Goal: Task Accomplishment & Management: Use online tool/utility

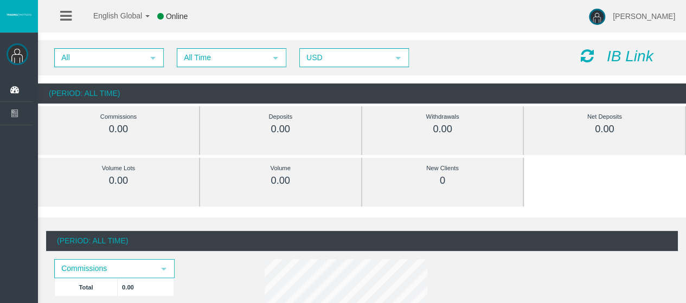
click at [590, 57] on icon at bounding box center [587, 55] width 13 height 15
click at [361, 62] on span "USD" at bounding box center [345, 57] width 88 height 17
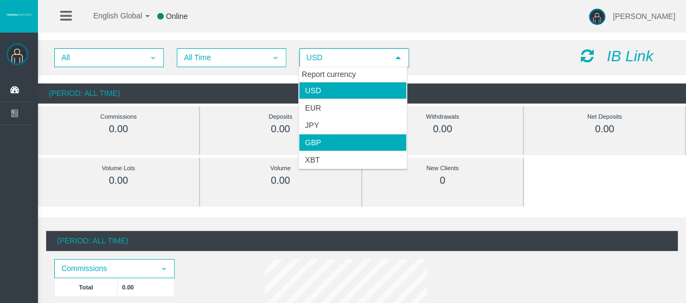
click at [334, 139] on li "GBP" at bounding box center [353, 142] width 108 height 17
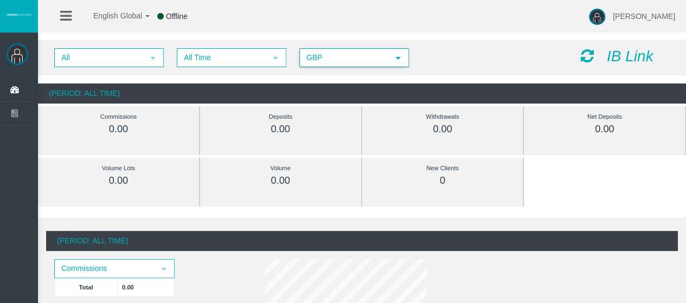
click at [21, 55] on img at bounding box center [18, 54] width 22 height 22
click at [76, 56] on span "All" at bounding box center [99, 57] width 88 height 17
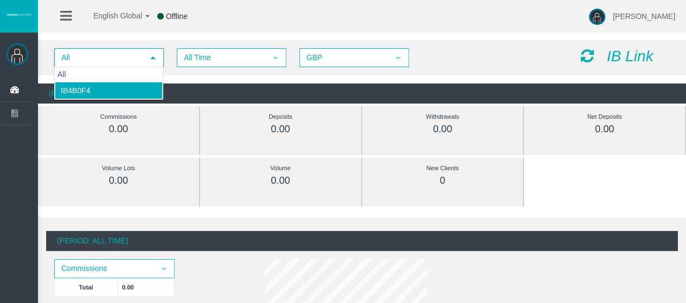
click at [78, 90] on li "IB4b0f4" at bounding box center [109, 90] width 108 height 17
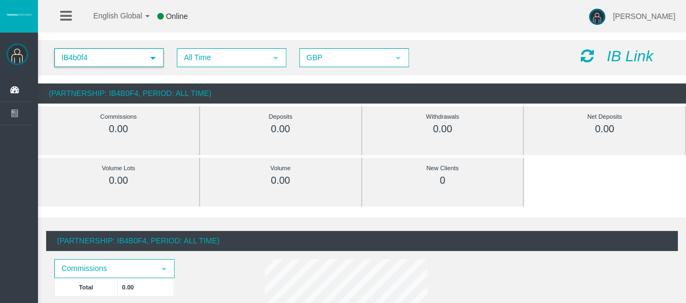
click at [633, 58] on icon "IB Link" at bounding box center [630, 56] width 47 height 17
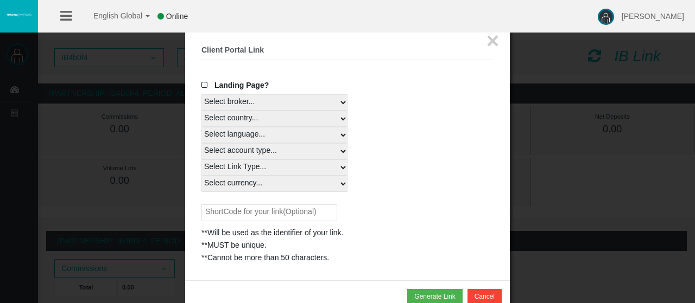
click at [339, 119] on select "Select country... Rest of the World" at bounding box center [274, 119] width 146 height 16
select select
click at [201, 111] on select "Select country... Rest of the World" at bounding box center [274, 119] width 146 height 16
click at [256, 136] on select "Select language... English Japanese Chinese Portuguese Spanish Czech German Fre…" at bounding box center [274, 135] width 146 height 16
select select
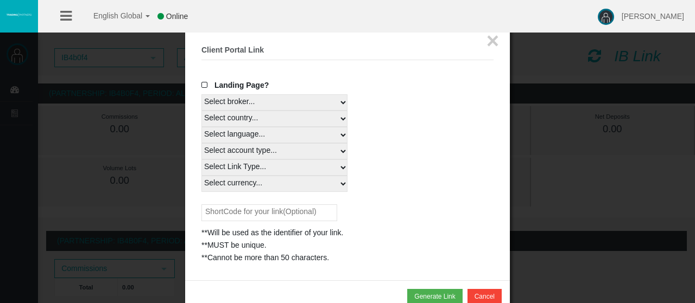
click at [201, 127] on select "Select language... English Japanese Chinese Portuguese Spanish Czech German Fre…" at bounding box center [274, 135] width 146 height 16
click at [255, 149] on select "Select account type... All Platforms Trade Copy MT4 LiveFloatingSpreadAccount M…" at bounding box center [274, 151] width 146 height 16
select select
click at [201, 143] on select "Select account type... All Platforms Trade Copy MT4 LiveFloatingSpreadAccount M…" at bounding box center [274, 151] width 146 height 16
click at [269, 170] on select "Select Link Type... Real" at bounding box center [274, 168] width 146 height 16
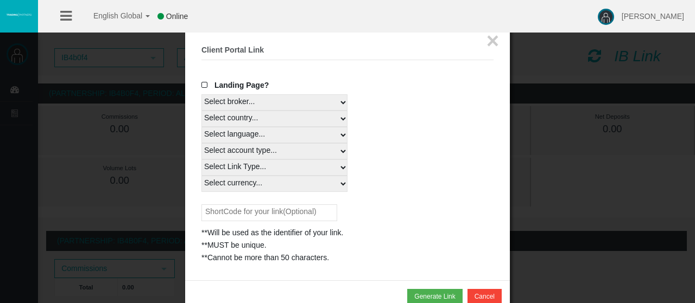
select select "Real"
click at [201, 160] on select "Select Link Type... Real" at bounding box center [274, 168] width 146 height 16
click at [245, 185] on select "Select currency... All Currencies CZK EUR GBP USD" at bounding box center [274, 184] width 146 height 16
select select "GBP"
click at [201, 176] on select "Select currency... All Currencies CZK EUR GBP USD" at bounding box center [274, 184] width 146 height 16
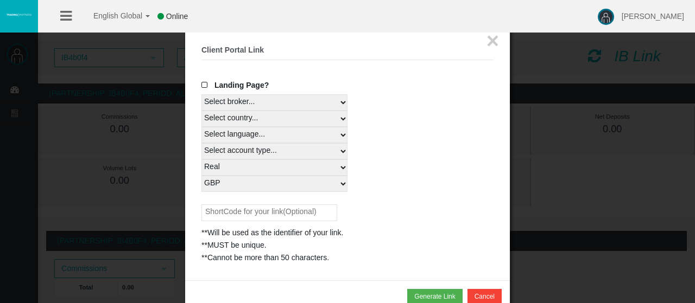
click at [268, 211] on input "text" at bounding box center [269, 213] width 136 height 17
type input "Forexviplounge"
click at [428, 294] on button "Generate Link" at bounding box center [434, 296] width 55 height 15
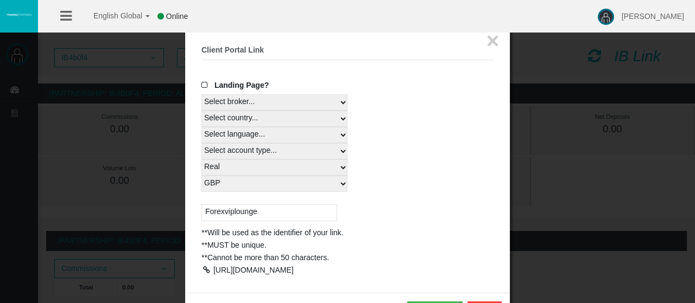
click at [206, 84] on span at bounding box center [206, 85] width 11 height 8
click at [0, 0] on input "Landing Page?" at bounding box center [0, 0] width 0 height 0
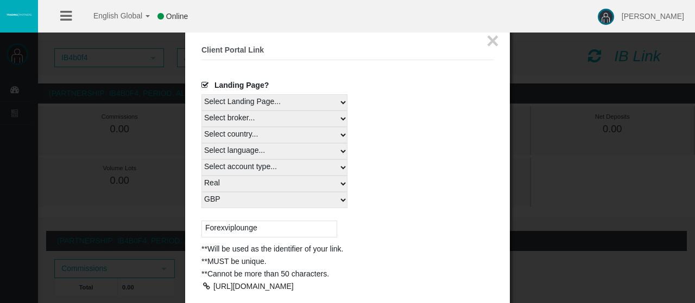
click at [329, 103] on select "Select Landing Page..." at bounding box center [274, 102] width 146 height 16
click at [201, 94] on select "Select Landing Page..." at bounding box center [274, 102] width 146 height 16
click at [365, 121] on div "Select broker... T4Trade" at bounding box center [347, 119] width 292 height 16
click at [338, 120] on select "Select broker... T4Trade" at bounding box center [274, 119] width 146 height 16
click at [201, 111] on select "Select broker... T4Trade" at bounding box center [274, 119] width 146 height 16
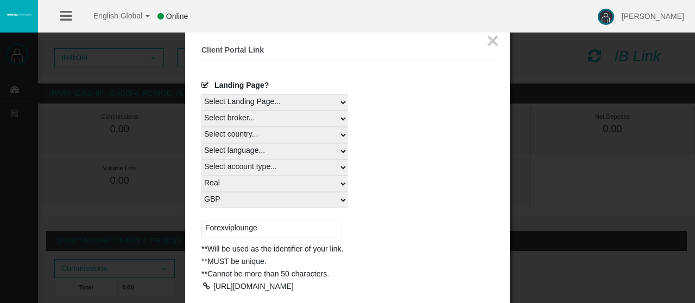
click at [379, 146] on div "Select language... English Japanese Chinese Portuguese Spanish Czech German Fre…" at bounding box center [347, 151] width 292 height 16
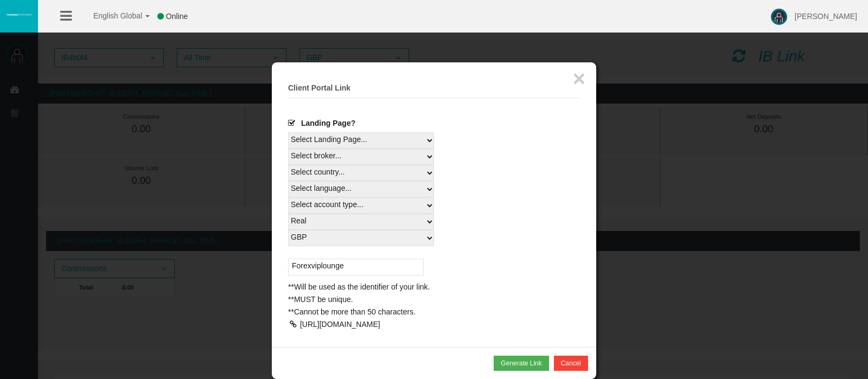
click at [294, 303] on div at bounding box center [293, 325] width 10 height 8
click at [578, 80] on button "×" at bounding box center [579, 79] width 12 height 22
